Goal: Use online tool/utility: Use online tool/utility

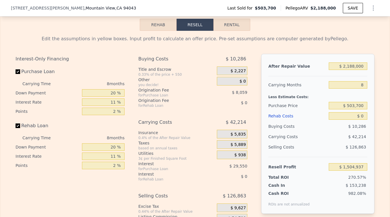
scroll to position [861, 0]
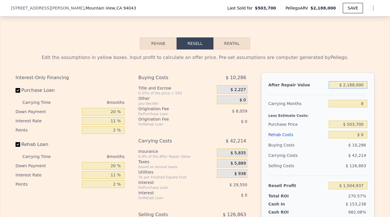
drag, startPoint x: 366, startPoint y: 86, endPoint x: 324, endPoint y: 81, distance: 43.2
click at [324, 81] on div "After Repair Value $ 2,188,000" at bounding box center [318, 85] width 99 height 10
drag, startPoint x: 365, startPoint y: 106, endPoint x: 350, endPoint y: 106, distance: 15.0
click at [350, 106] on input "8" at bounding box center [348, 103] width 39 height 7
type input "2"
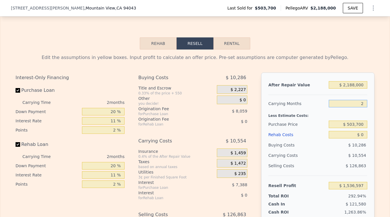
type input "$ 1,536,597"
type input "24"
type input "$ 1,420,511"
type input "24"
drag, startPoint x: 117, startPoint y: 113, endPoint x: 102, endPoint y: 113, distance: 14.4
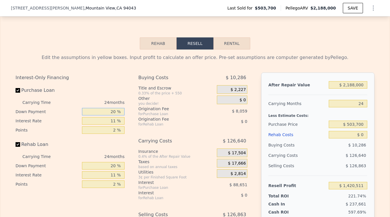
click at [102, 113] on input "20 %" at bounding box center [103, 111] width 43 height 7
type input "1 %"
type input "$ 1,397,549"
type input "10 %"
type input "$ 1,408,415"
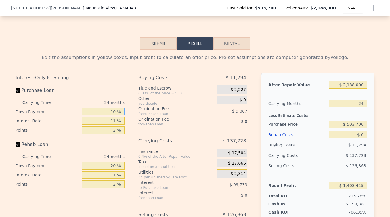
type input "10 %"
drag, startPoint x: 117, startPoint y: 121, endPoint x: 101, endPoint y: 121, distance: 16.1
click at [101, 121] on input "11 %" at bounding box center [103, 120] width 43 height 7
type input "1 %"
type input "$ 1,499,087"
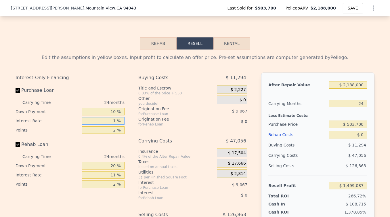
type input "10 %"
type input "$ 1,417,487"
type input "10 %"
drag, startPoint x: 118, startPoint y: 133, endPoint x: 110, endPoint y: 133, distance: 8.6
click at [110, 133] on input "2 %" at bounding box center [103, 129] width 43 height 7
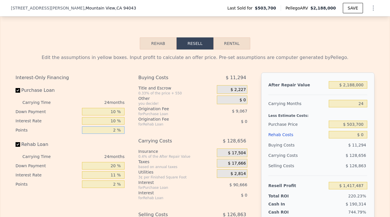
type input "1 %"
type input "$ 1,422,021"
type input "1 %"
drag, startPoint x: 117, startPoint y: 164, endPoint x: 107, endPoint y: 164, distance: 10.1
click at [107, 164] on input "20 %" at bounding box center [103, 165] width 43 height 7
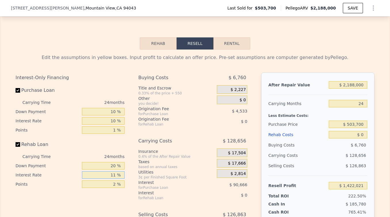
drag, startPoint x: 119, startPoint y: 176, endPoint x: 104, endPoint y: 176, distance: 15.0
click at [104, 176] on input "11 %" at bounding box center [103, 174] width 43 height 7
type input "10 %"
drag, startPoint x: 115, startPoint y: 183, endPoint x: 107, endPoint y: 183, distance: 8.6
click at [107, 183] on input "2 %" at bounding box center [103, 184] width 43 height 7
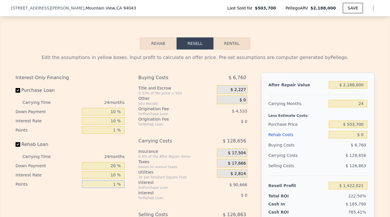
type input "1 %"
drag, startPoint x: 117, startPoint y: 166, endPoint x: 106, endPoint y: 166, distance: 10.9
click at [105, 166] on input "20 %" at bounding box center [103, 165] width 43 height 7
type input "10 %"
drag, startPoint x: 365, startPoint y: 84, endPoint x: 320, endPoint y: 85, distance: 45.5
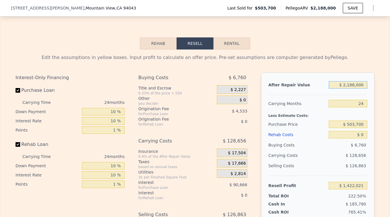
click at [320, 85] on div "After Repair Value $ 2,188,000" at bounding box center [318, 85] width 99 height 10
type input "$ 2"
type input "-$ 622,160"
type input "$ 3"
type input "-$ 622,159"
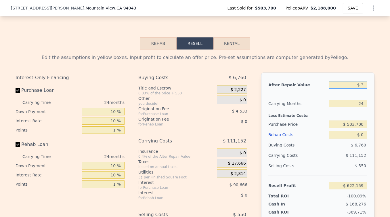
type input "$ 39"
type input "-$ 622,125"
type input "$ 395"
type input "-$ 621,793"
type input "$ 3,950"
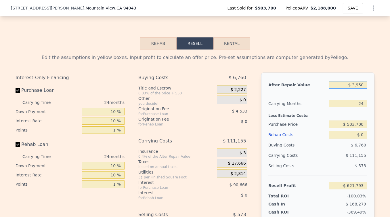
type input "-$ 618,472"
type input "$ 39,500"
type input "-$ 585,260"
type input "$ 395,000"
type input "-$ 253,125"
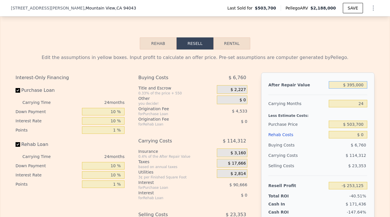
type input "$ 3,950,000"
type input "$ 3,068,204"
type input "$ 3,950,000"
drag, startPoint x: 365, startPoint y: 122, endPoint x: 347, endPoint y: 122, distance: 18.4
click at [347, 122] on input "$ 503,700" at bounding box center [348, 124] width 39 height 7
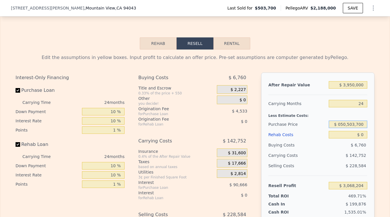
drag, startPoint x: 339, startPoint y: 124, endPoint x: 370, endPoint y: 124, distance: 30.8
click at [370, 124] on div "After Repair Value $ 3,950,000 Carrying Months 24 Less Estimate Costs: Purchase…" at bounding box center [317, 153] width 113 height 160
type input "$ 2,050,000"
type input "$ 1,224,509"
drag, startPoint x: 365, startPoint y: 134, endPoint x: 359, endPoint y: 134, distance: 6.3
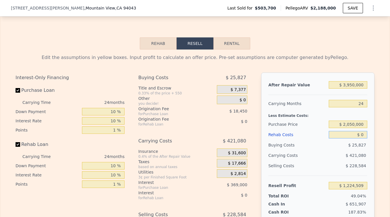
click at [359, 134] on input "$ 0" at bounding box center [348, 134] width 39 height 7
type input "$ 1"
type input "$ 1,224,508"
type input "$ 2,188,000"
type input "8"
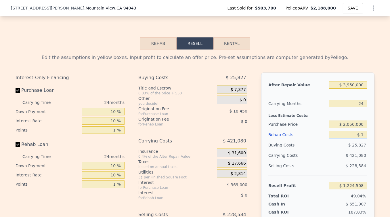
type input "$ 0"
type input "$ 1,504,937"
type input "$ 008"
type input "$ 1,504,929"
type input "$ 0080"
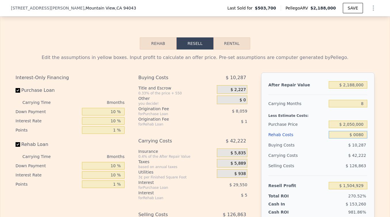
type input "$ 1,504,848"
type input "$ 008"
type input "$ 1,504,929"
type input "$ 00"
type input "$ 1,504,937"
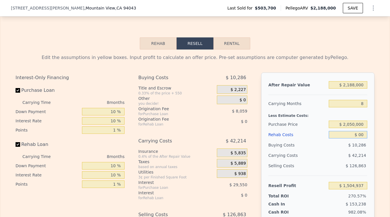
type input "$ 0"
type input "$ 1"
type input "$ 1,504,936"
type input "$ 10"
type input "$ 1,504,927"
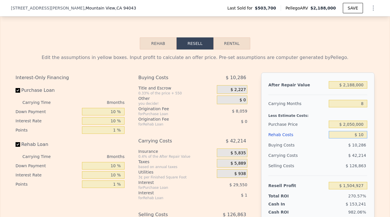
type input "$ 100"
type input "$ 1,504,827"
type input "$ 1,008"
type input "$ 1,503,857"
type input "$ 10,080"
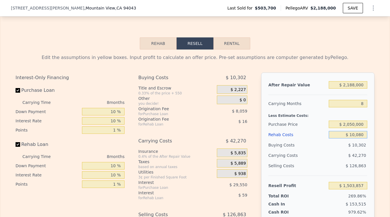
type input "$ 1,494,104"
type input "$ 100,800"
type input "$ 1,396,612"
type input "$ 1,008,000"
type input "$ 421,673"
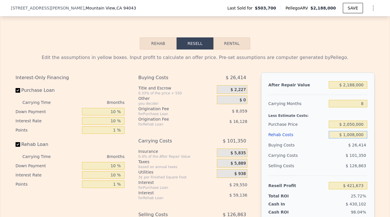
click at [353, 135] on input "$ 1,008,000" at bounding box center [348, 134] width 39 height 7
click at [355, 135] on input "$ 1,008,000" at bounding box center [348, 134] width 39 height 7
type input "$ 0"
type input "$ 1,504,937"
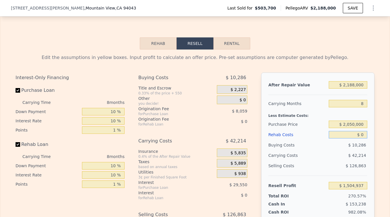
type input "$ 80"
type input "$ 1,504,848"
type input "$ 800"
type input "$ 1,504,076"
type input "$ 80"
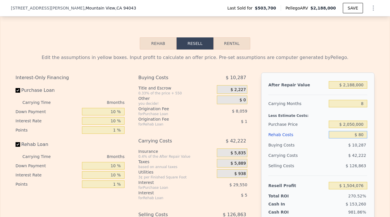
type input "$ 1,504,848"
type input "$ 0"
type input "$ 1,504,937"
type input "$ 10"
type input "$ 1,504,927"
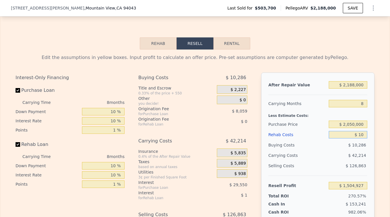
type input "$ 100"
type input "$ 1,504,827"
type input "$ 1,080"
type input "$ 1,503,776"
type input "$ 10,800"
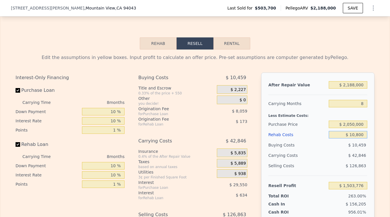
type input "$ 1,493,332"
type input "$ 108,000"
type input "$ 1,388,873"
type input "$ 1,080,000"
type input "$ 344,297"
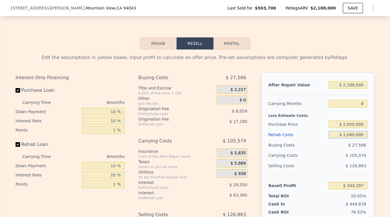
type input "$ 1,080,000"
click at [371, 134] on div "After Repair Value $ 2,188,000 Carrying Months 8 Less Estimate Costs: Purchase …" at bounding box center [317, 153] width 113 height 160
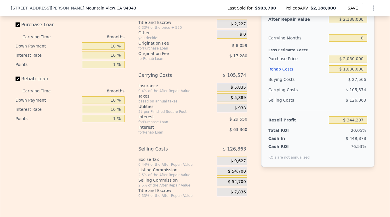
scroll to position [931, 0]
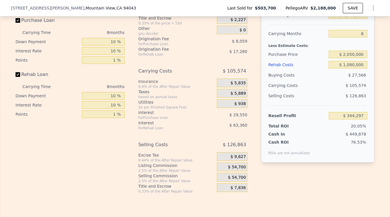
click at [240, 177] on span "$ 54,700" at bounding box center [237, 177] width 18 height 5
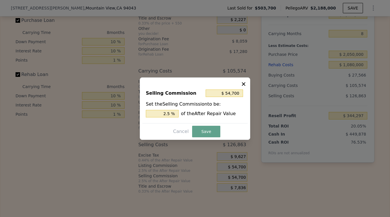
click at [244, 83] on icon at bounding box center [243, 83] width 3 height 3
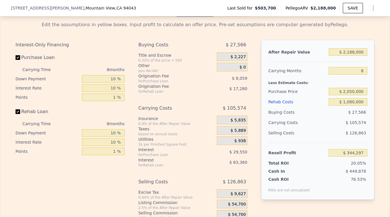
scroll to position [897, 0]
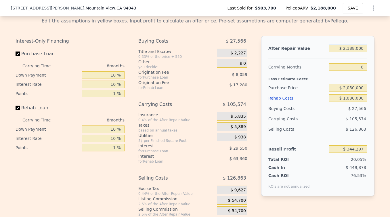
drag, startPoint x: 364, startPoint y: 48, endPoint x: 341, endPoint y: 48, distance: 23.9
click at [341, 48] on input "$ 2,188,000" at bounding box center [348, 48] width 39 height 7
type input "$ 3"
type input "-$ 1,711,552"
type input "$ 39"
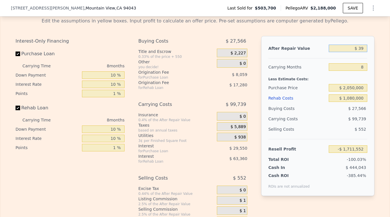
type input "-$ 1,711,518"
type input "$ 399"
type input "-$ 1,711,180"
type input "$ 3,995"
type input "-$ 1,707,802"
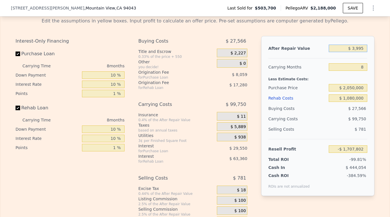
type input "$ 39,950"
type input "-$ 1,674,019"
type input "$ 399,500"
type input "-$ 1,336,184"
type input "$ 3,995,000"
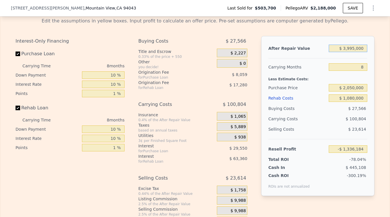
type input "$ 2,042,161"
type input "$ 3,995,000"
click at [373, 125] on div "After Repair Value $ 3,995,000 Carrying Months 8 Less Estimate Costs: Purchase …" at bounding box center [317, 116] width 113 height 160
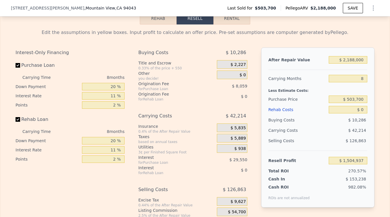
scroll to position [886, 0]
drag, startPoint x: 117, startPoint y: 86, endPoint x: 105, endPoint y: 86, distance: 11.5
click at [105, 86] on input "20 %" at bounding box center [103, 85] width 43 height 7
type input "1 %"
type input "$ 1,496,007"
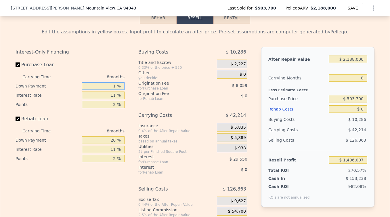
type input "10 %"
type input "$ 1,500,233"
type input "10 %"
drag, startPoint x: 118, startPoint y: 95, endPoint x: 101, endPoint y: 95, distance: 17.0
click at [101, 95] on input "11 %" at bounding box center [103, 95] width 43 height 7
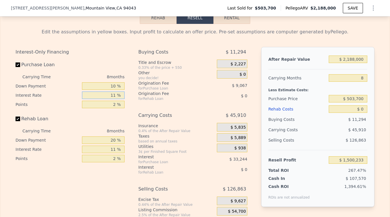
type input "1 %"
type input "$ 1,530,457"
type input "10 %"
type input "$ 1,503,257"
type input "10 %"
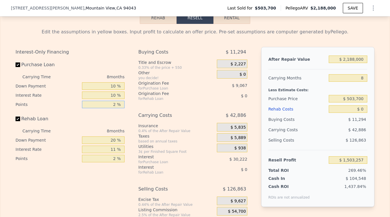
drag, startPoint x: 116, startPoint y: 104, endPoint x: 113, endPoint y: 104, distance: 3.7
click at [113, 104] on input "2 %" at bounding box center [103, 104] width 43 height 7
type input "1 %"
type input "$ 1,507,791"
type input "1 %"
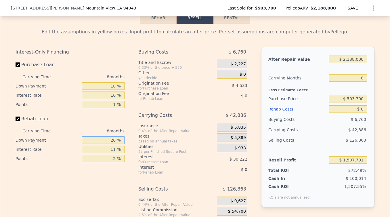
drag, startPoint x: 115, startPoint y: 139, endPoint x: 109, endPoint y: 139, distance: 6.6
click at [109, 139] on input "20 %" at bounding box center [103, 139] width 43 height 7
type input "0 %"
drag, startPoint x: 119, startPoint y: 149, endPoint x: 101, endPoint y: 149, distance: 17.6
click at [101, 149] on input "11 %" at bounding box center [103, 149] width 43 height 7
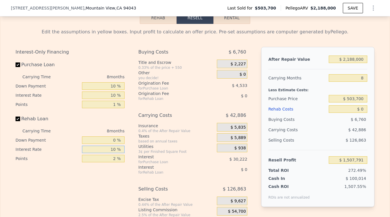
type input "10 %"
click at [113, 159] on input "2 %" at bounding box center [103, 158] width 43 height 7
type input "1 %"
drag, startPoint x: 364, startPoint y: 58, endPoint x: 334, endPoint y: 58, distance: 30.2
click at [334, 58] on input "$ 2,188,000" at bounding box center [348, 59] width 39 height 7
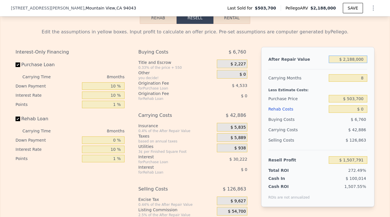
type input "$ 3"
type input "-$ 548,058"
type input "$ 39"
type input "-$ 548,024"
type input "$ 399"
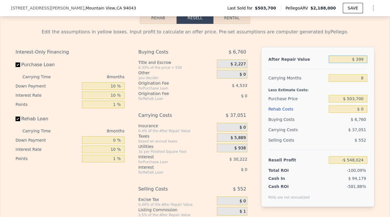
type input "-$ 547,686"
type input "$ 3,995"
type input "-$ 544,308"
type input "$ 39,950"
type input "-$ 510,525"
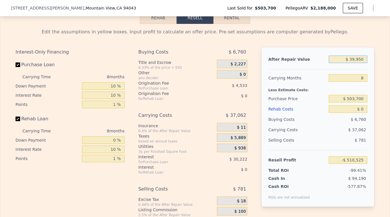
type input "$ 399,500"
type input "-$ 172,690"
type input "$ 3,995,000"
type input "$ 3,205,655"
type input "$ 3,995,000"
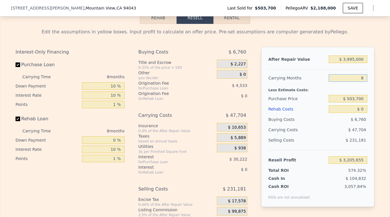
drag, startPoint x: 364, startPoint y: 77, endPoint x: 350, endPoint y: 77, distance: 13.2
click at [350, 77] on input "8" at bounding box center [348, 77] width 39 height 7
type input "2"
type input "$ 3,241,433"
type input "24"
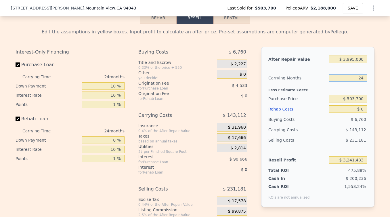
type input "$ 3,110,247"
type input "24"
drag, startPoint x: 367, startPoint y: 97, endPoint x: 339, endPoint y: 98, distance: 28.5
click at [339, 98] on input "$ 503,700" at bounding box center [348, 98] width 39 height 7
type input "$ 2,050,000"
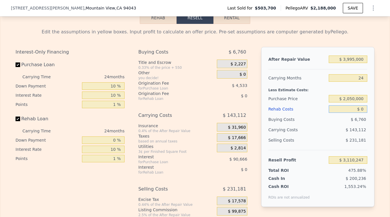
type input "$ 1,266,552"
drag, startPoint x: 363, startPoint y: 108, endPoint x: 359, endPoint y: 108, distance: 4.0
click at [359, 108] on input "$ 0" at bounding box center [348, 108] width 39 height 7
type input "$ 080"
type input "$ 1,266,447"
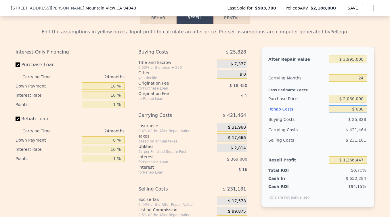
type input "$ 00"
type input "$ 1,266,552"
type input "$ 10"
type input "$ 1,266,542"
type input "$ 108"
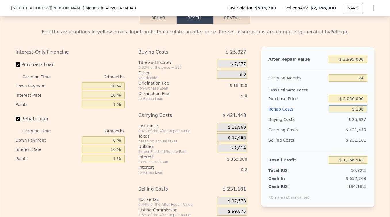
type input "$ 1,266,419"
type input "$ 1,080"
type input "$ 1,265,245"
type input "$ 10,800"
type input "$ 1,253,484"
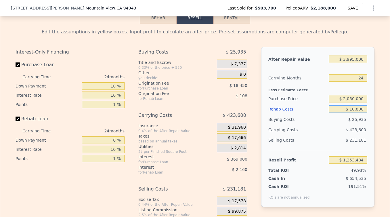
type input "$ 108,000"
type input "$ 1,135,872"
type input "$ 1,080,000"
type input "-$ 40,248"
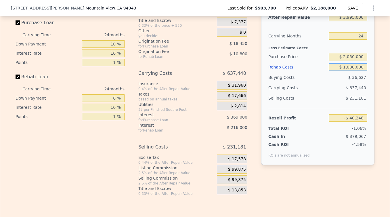
scroll to position [930, 0]
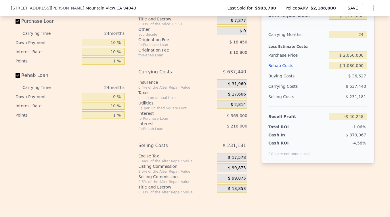
type input "$ 1,080,000"
click at [240, 167] on span "$ 99,875" at bounding box center [237, 168] width 18 height 5
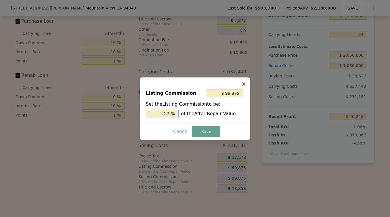
drag, startPoint x: 171, startPoint y: 113, endPoint x: 141, endPoint y: 113, distance: 29.9
click at [141, 113] on div "Listing Commission $ 99,875 Set the Listing Commission to be: 2.5 % of the Afte…" at bounding box center [195, 108] width 111 height 62
type input "$ 39,950"
type input "1.0 %"
click at [208, 132] on button "Save" at bounding box center [206, 132] width 28 height 12
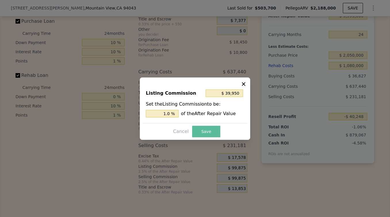
type input "$ 19,677"
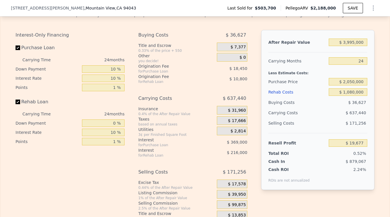
scroll to position [905, 0]
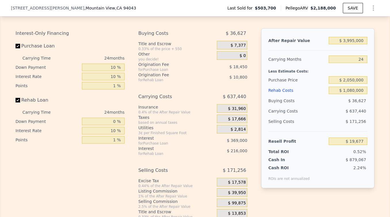
type input "$ 2,188,000"
type input "8"
type input "$ 0"
type input "$ 1,504,937"
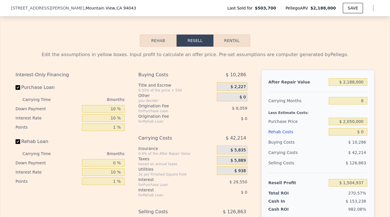
scroll to position [867, 0]
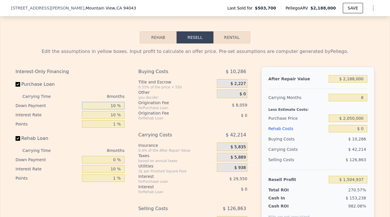
drag, startPoint x: 117, startPoint y: 106, endPoint x: 111, endPoint y: 106, distance: 6.3
click at [111, 106] on input "10 %" at bounding box center [103, 105] width 43 height 7
drag, startPoint x: 365, startPoint y: 79, endPoint x: 334, endPoint y: 79, distance: 31.1
click at [334, 79] on input "$ 2,188,000" at bounding box center [348, 78] width 39 height 7
drag, startPoint x: 366, startPoint y: 79, endPoint x: 321, endPoint y: 79, distance: 44.3
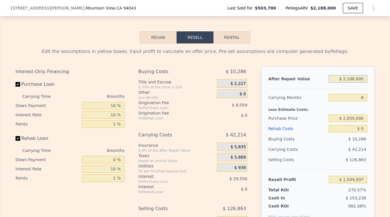
click at [321, 79] on div "After Repair Value $ 2,188,000" at bounding box center [318, 79] width 99 height 10
type input "$ 4"
type input "-$ 550,911"
type input "$ 40"
type input "-$ 550,877"
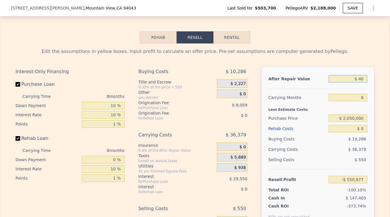
type input "$ 400"
type input "-$ 550,539"
type input "$ 4,000"
type input "-$ 547,157"
type input "$ 40,000"
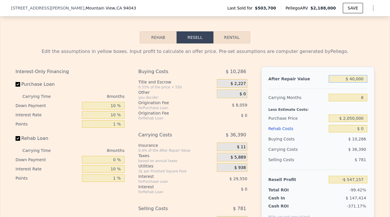
type input "-$ 513,331"
type input "$ 400,000"
type input "-$ 175,074"
type input "$ 4,000,000"
type input "$ 3,207,498"
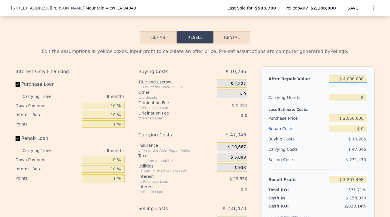
type input "$ 4,000,000"
drag, startPoint x: 365, startPoint y: 96, endPoint x: 357, endPoint y: 96, distance: 7.5
click at [357, 96] on input "8" at bounding box center [348, 97] width 39 height 7
type input "2"
type input "$ 3,242,782"
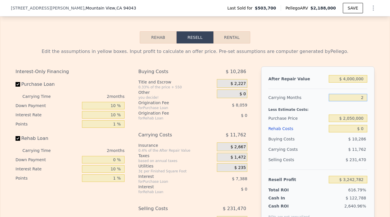
type input "24"
type input "$ 3,113,408"
type input "24"
drag, startPoint x: 365, startPoint y: 119, endPoint x: 355, endPoint y: 119, distance: 10.1
click at [355, 119] on input "$ 2,050,000" at bounding box center [348, 118] width 39 height 7
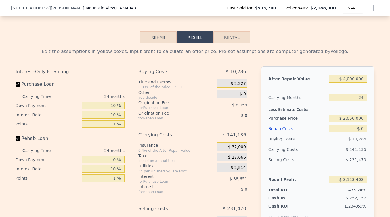
type input "$ 1,265,081"
drag, startPoint x: 366, startPoint y: 129, endPoint x: 357, endPoint y: 129, distance: 9.5
click at [357, 129] on input "$ 0" at bounding box center [348, 128] width 39 height 7
type input "$ 1"
type input "$ 1,265,080"
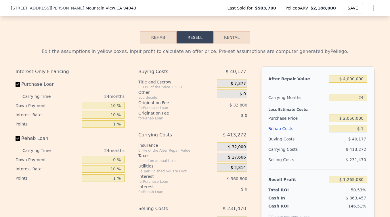
type input "$ 10"
type input "$ 1,265,071"
type input "$ 108"
type input "$ 1,264,947"
type input "$ 1,080"
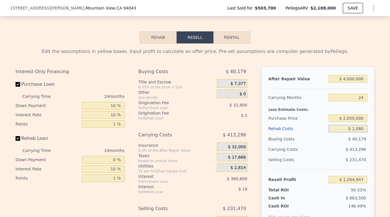
type input "$ 1,263,792"
type input "$ 10,800"
type input "$ 1,252,212"
type input "$ 108,000"
type input "$ 1,136,345"
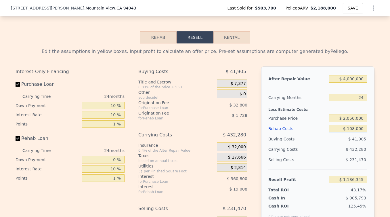
type input "$ 1,080,000"
type input "-$ 22,279"
type input "$ 1,080,000"
click at [374, 174] on div "After Repair Value $ 4,000,000 Carrying Months 24 Less Estimate Costs: Purchase…" at bounding box center [317, 147] width 113 height 160
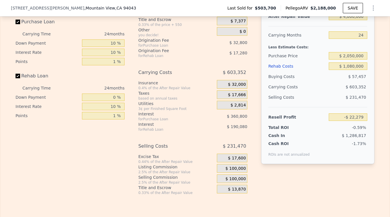
scroll to position [933, 0]
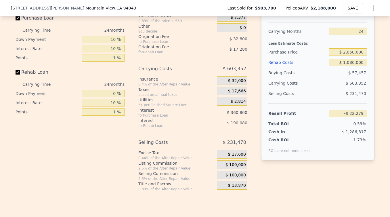
click at [241, 165] on span "$ 100,000" at bounding box center [236, 164] width 20 height 5
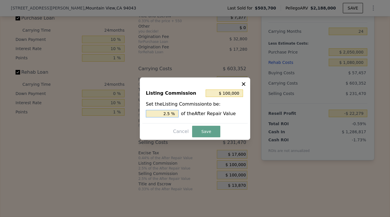
drag, startPoint x: 171, startPoint y: 114, endPoint x: 144, endPoint y: 114, distance: 27.6
click at [144, 114] on div "Listing Commission $ 100,000 Set the Listing Commission to be: 2.5 % of the Aft…" at bounding box center [195, 104] width 105 height 39
type input "$ 40,000"
type input "1.0 %"
click at [203, 131] on button "Save" at bounding box center [206, 132] width 28 height 12
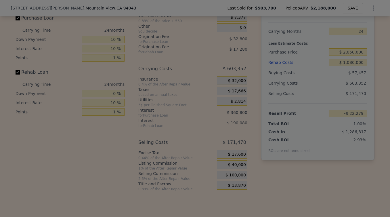
type input "$ 37,721"
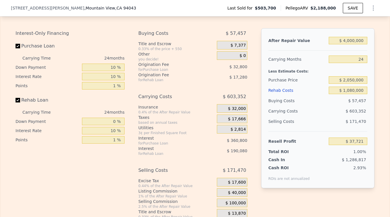
scroll to position [906, 0]
